Goal: Information Seeking & Learning: Learn about a topic

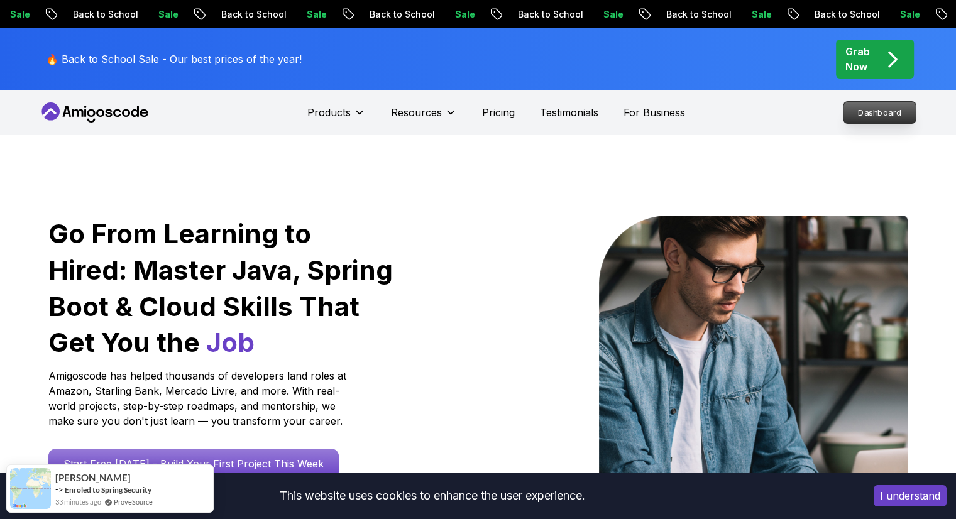
click at [882, 114] on p "Dashboard" at bounding box center [879, 112] width 72 height 21
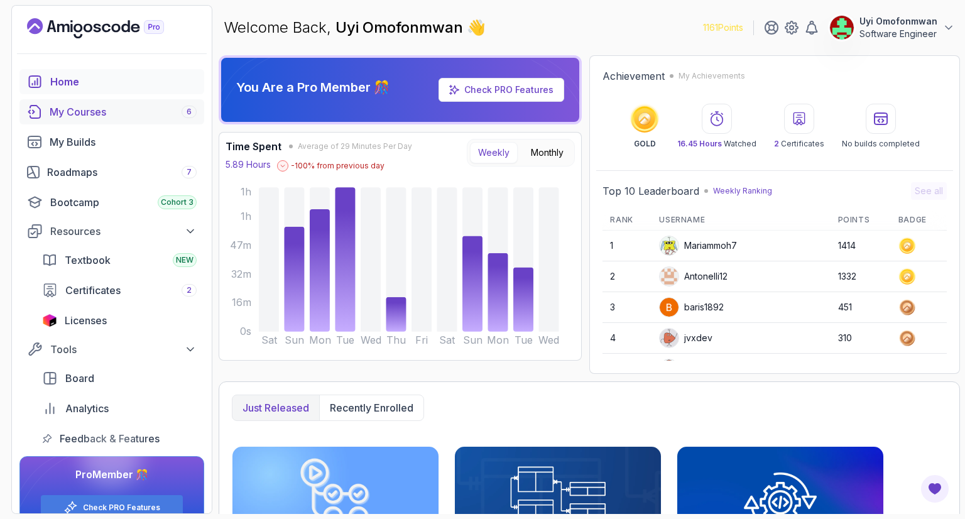
click at [102, 109] on div "My Courses 6" at bounding box center [123, 111] width 147 height 15
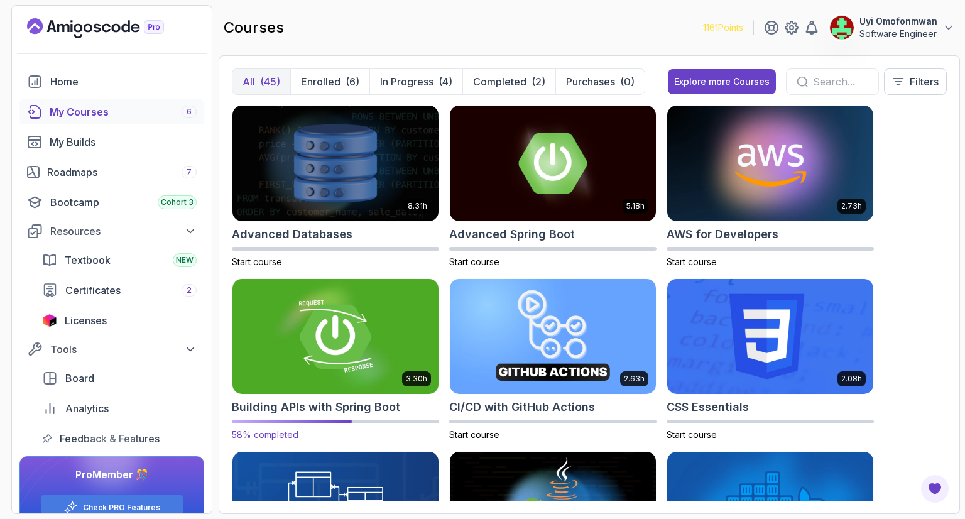
click at [347, 336] on img at bounding box center [335, 336] width 216 height 121
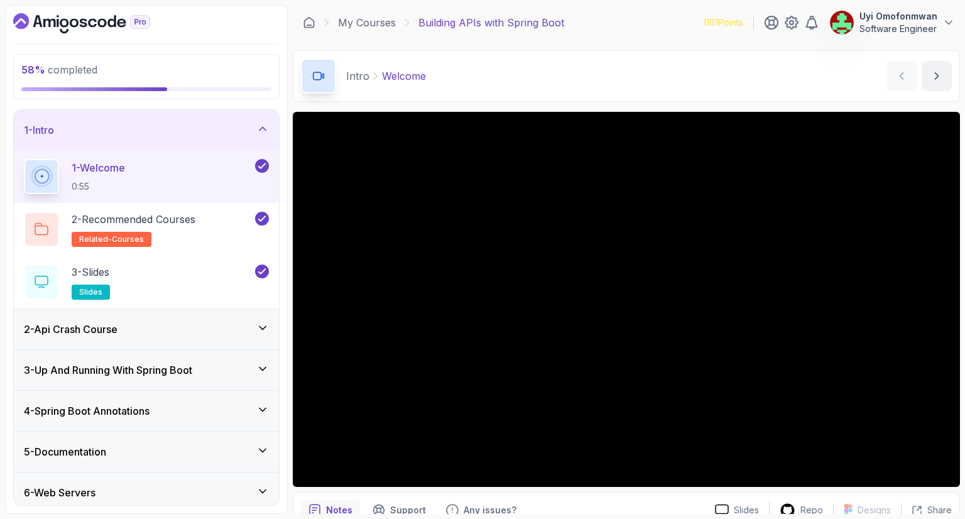
click at [264, 124] on icon at bounding box center [262, 129] width 13 height 13
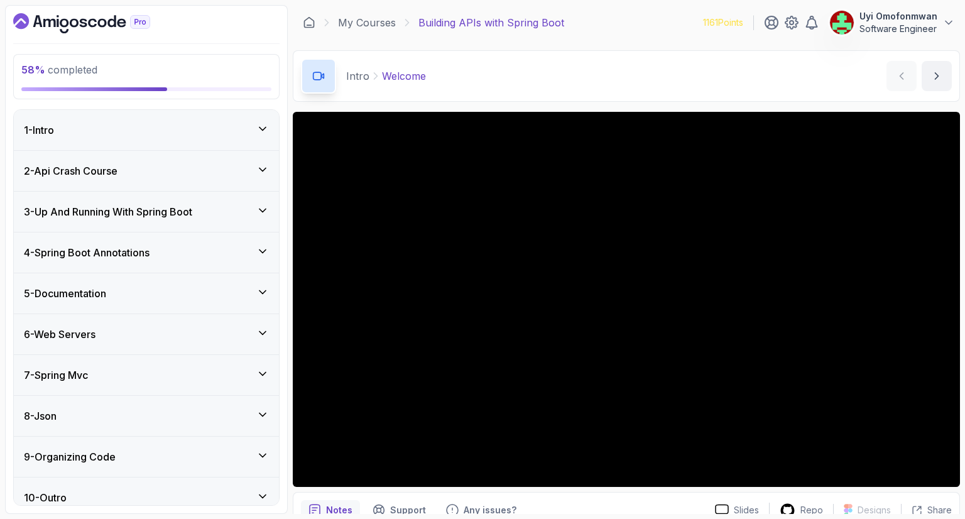
click at [253, 382] on div "7 - Spring Mvc" at bounding box center [146, 375] width 265 height 40
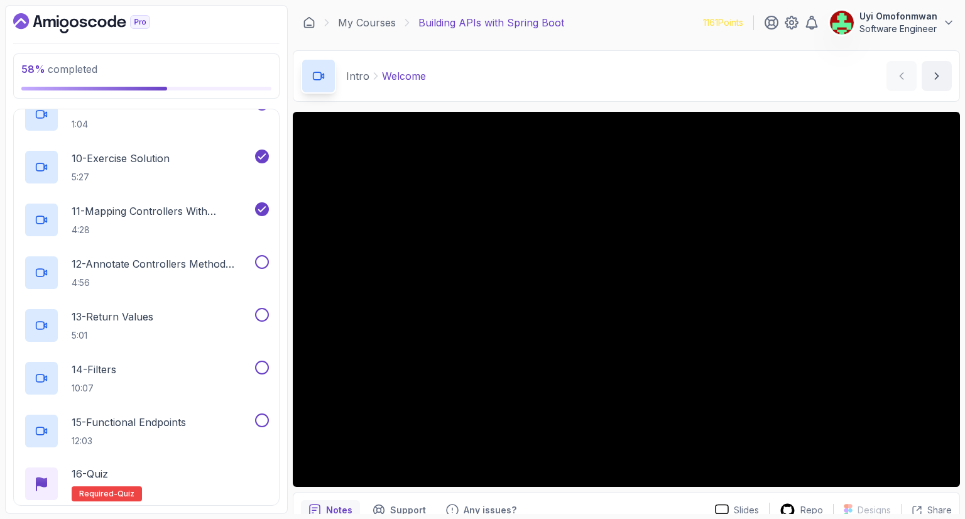
scroll to position [704, 0]
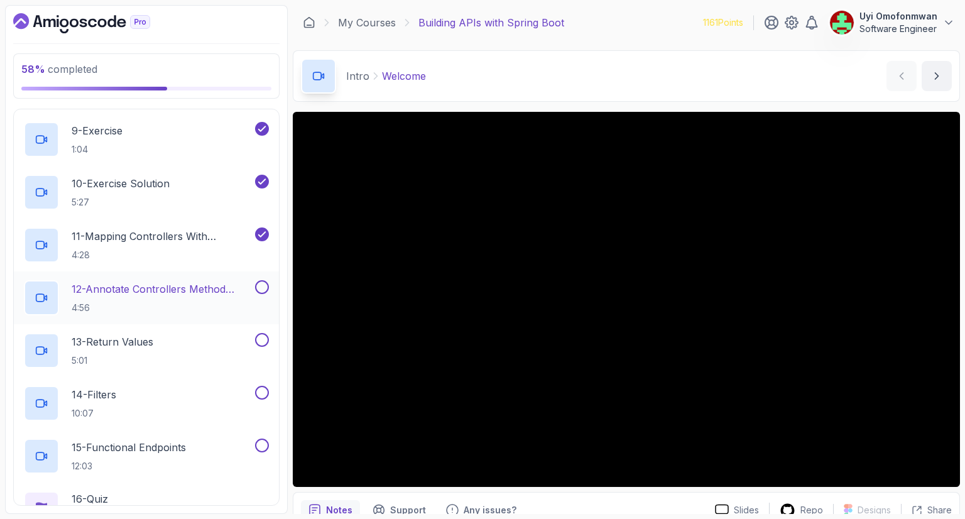
click at [122, 288] on p "12 - Annotate Controllers Method Arguments" at bounding box center [162, 288] width 181 height 15
